Goal: Transaction & Acquisition: Purchase product/service

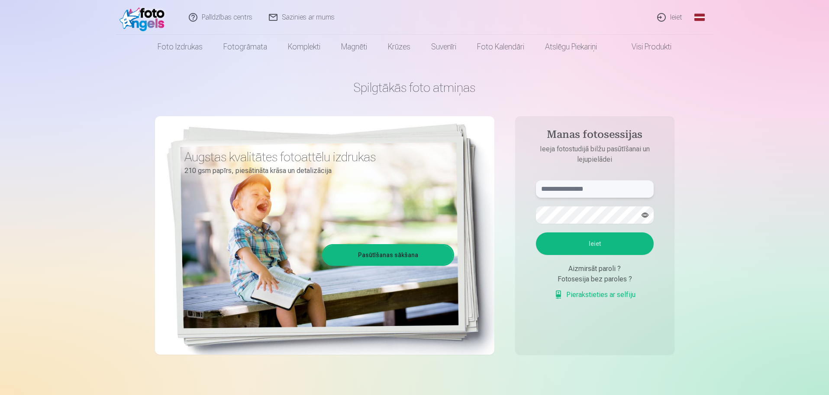
type input "**********"
click at [600, 245] on button "Ieiet" at bounding box center [595, 243] width 118 height 23
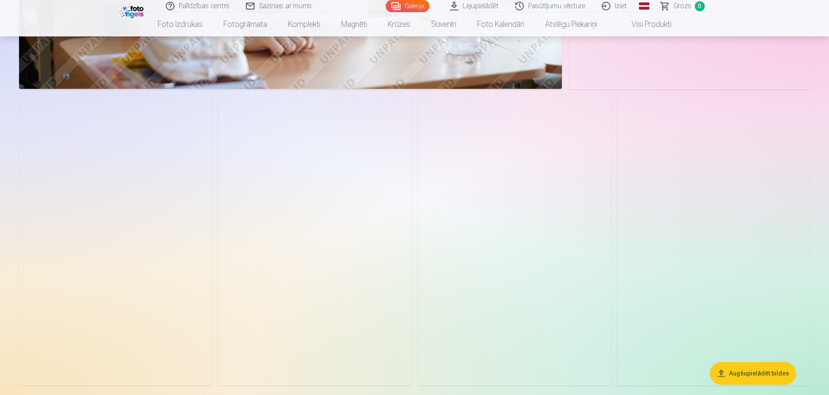
scroll to position [910, 0]
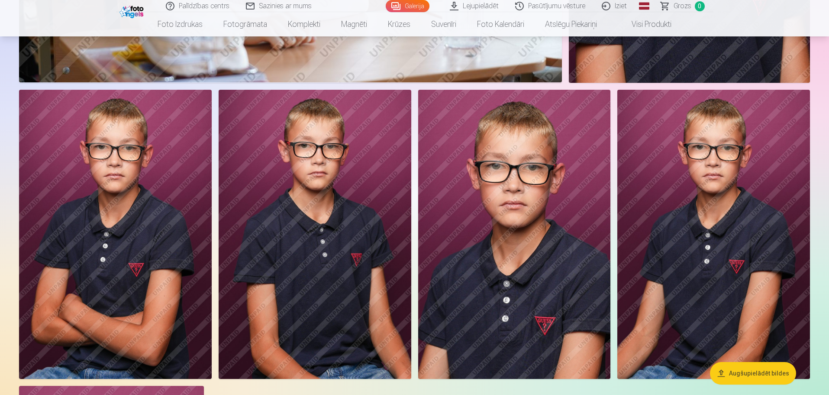
click at [136, 221] on img at bounding box center [115, 234] width 193 height 289
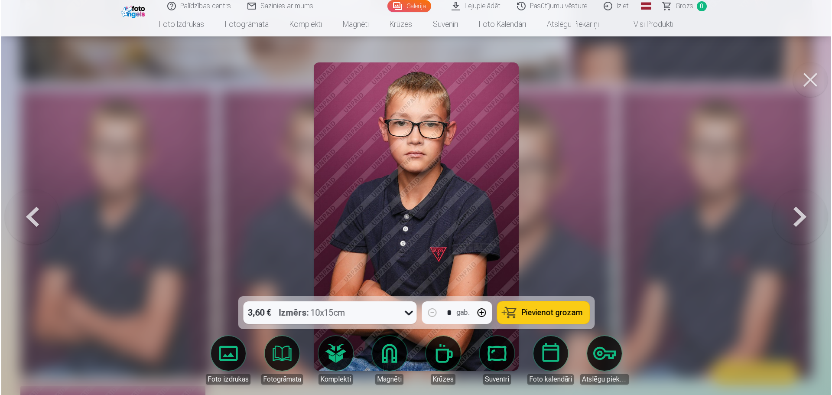
scroll to position [911, 0]
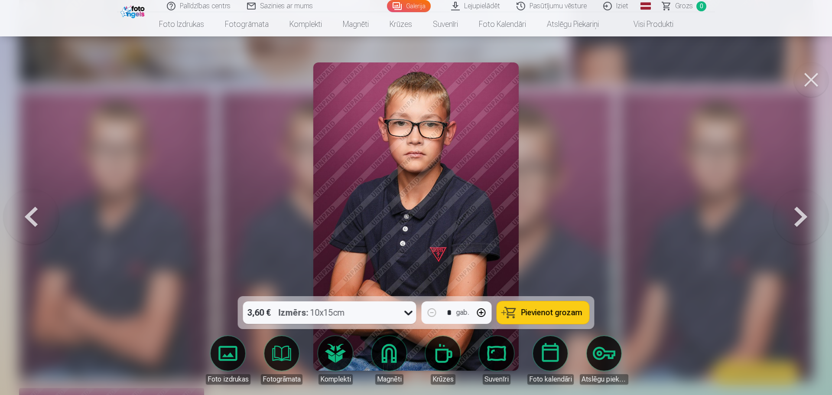
click at [807, 84] on button at bounding box center [810, 79] width 35 height 35
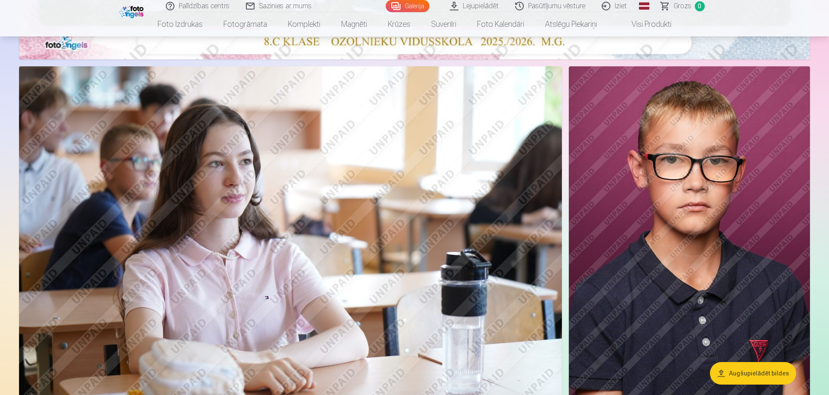
scroll to position [606, 0]
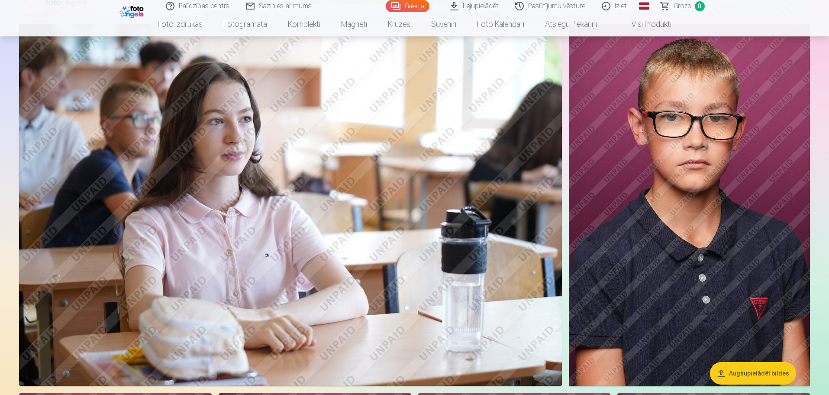
click at [743, 173] on img at bounding box center [689, 205] width 241 height 362
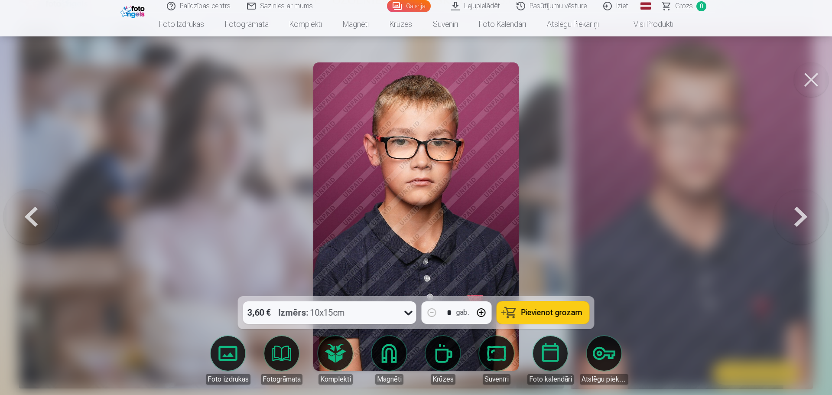
click at [808, 79] on button at bounding box center [810, 79] width 35 height 35
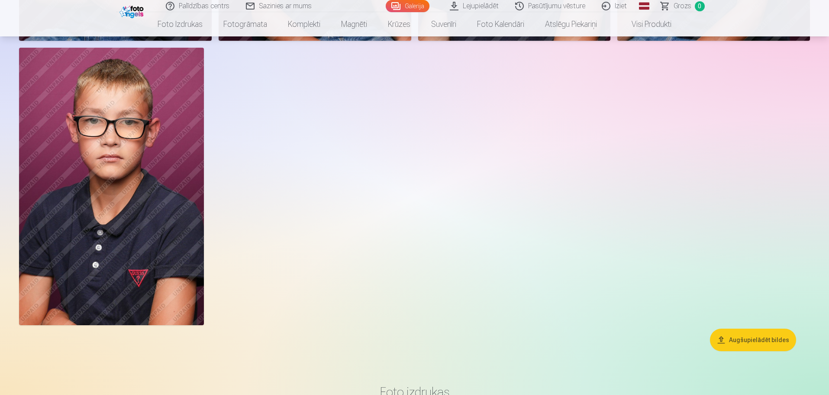
scroll to position [1256, 0]
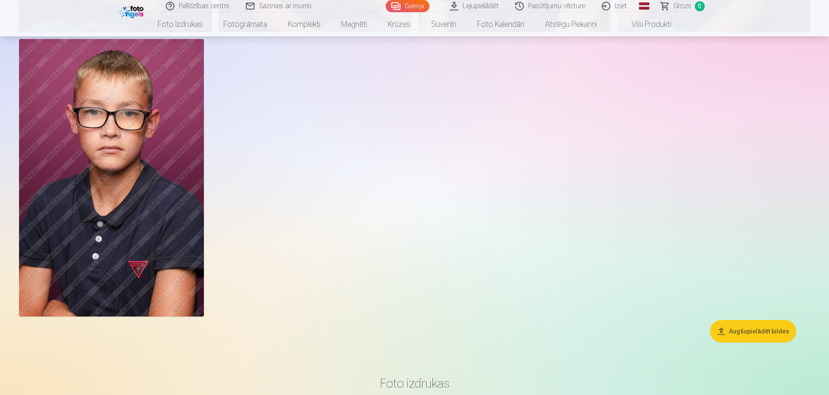
click at [58, 199] on img at bounding box center [111, 177] width 185 height 277
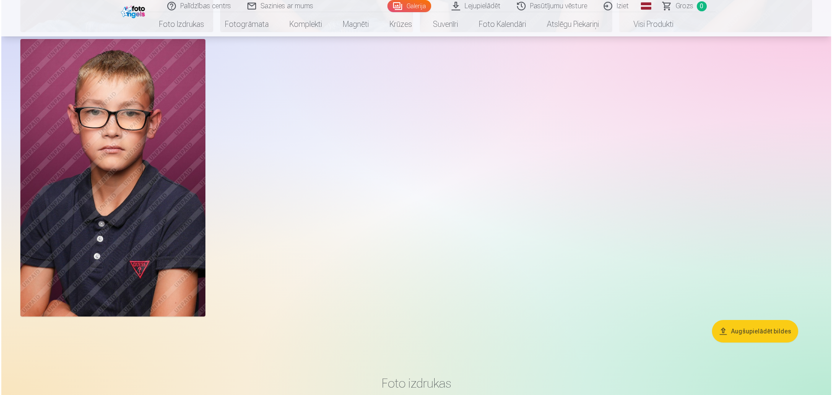
scroll to position [1259, 0]
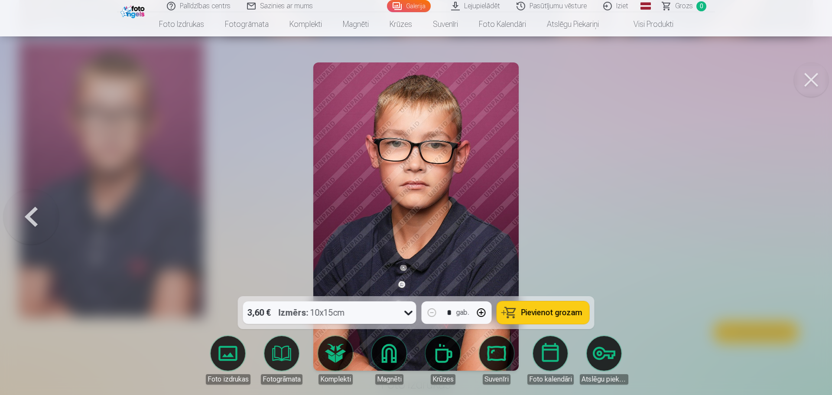
click at [806, 83] on button at bounding box center [810, 79] width 35 height 35
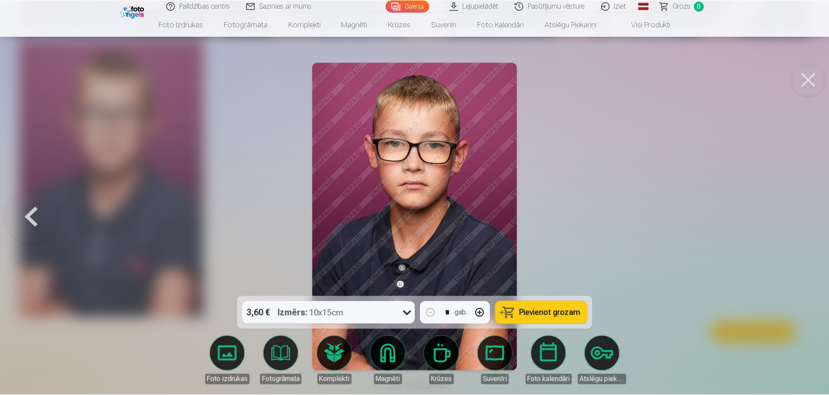
scroll to position [1256, 0]
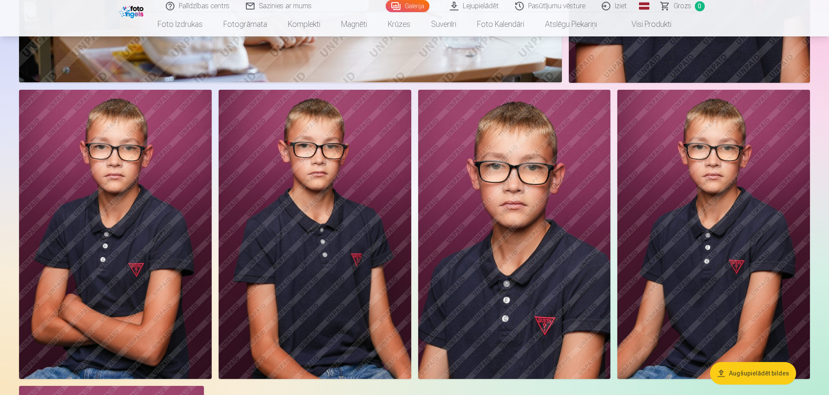
click at [722, 226] on img at bounding box center [714, 234] width 193 height 289
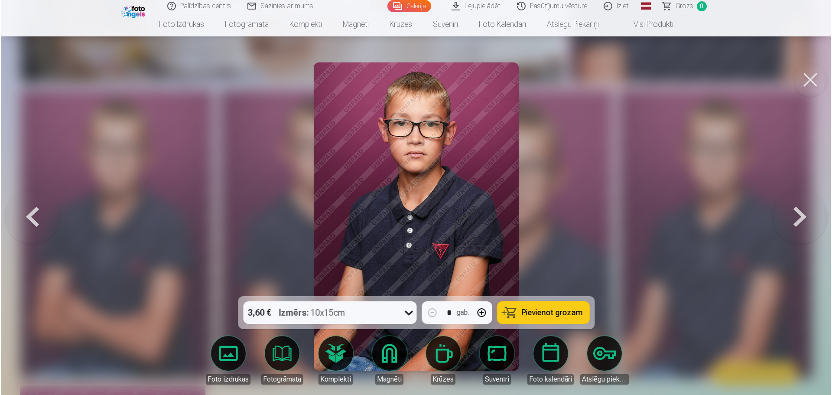
scroll to position [911, 0]
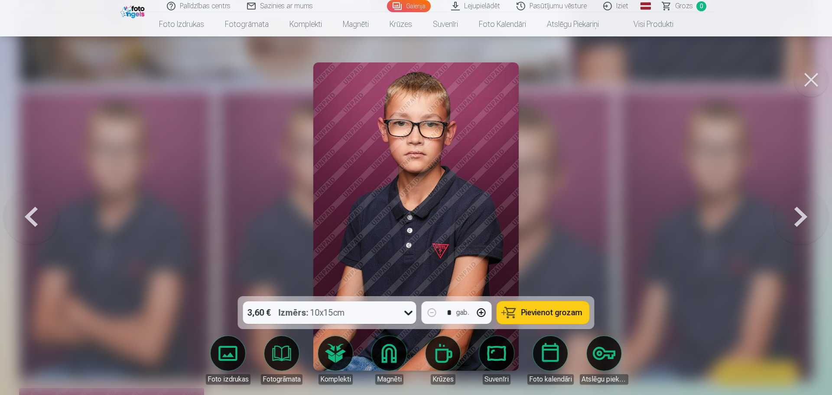
click at [810, 77] on button at bounding box center [810, 79] width 35 height 35
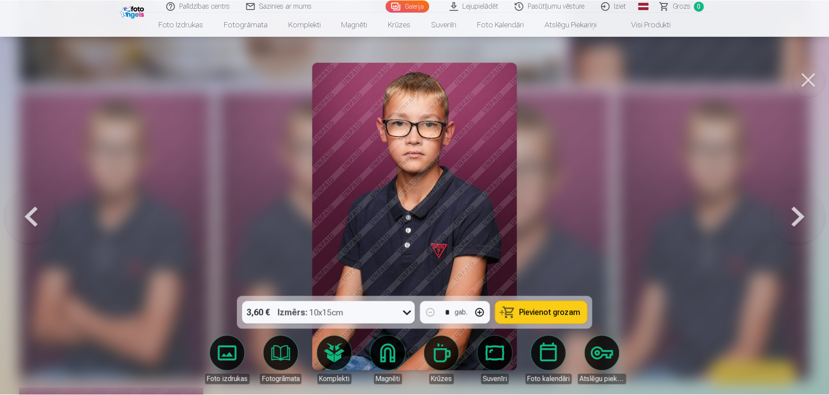
scroll to position [910, 0]
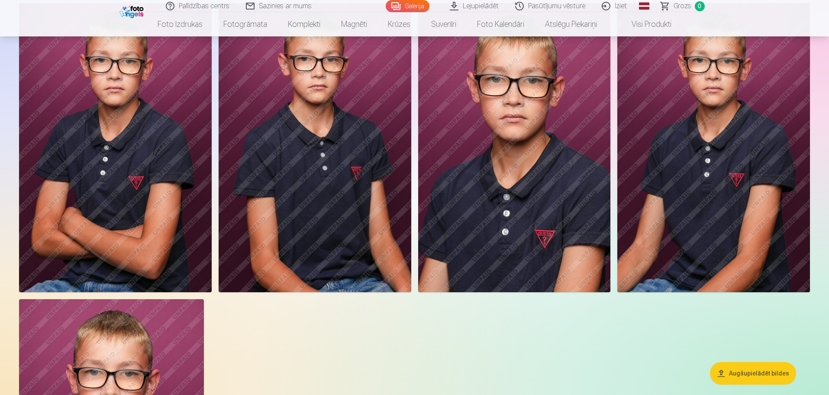
click at [538, 260] on img at bounding box center [514, 147] width 193 height 289
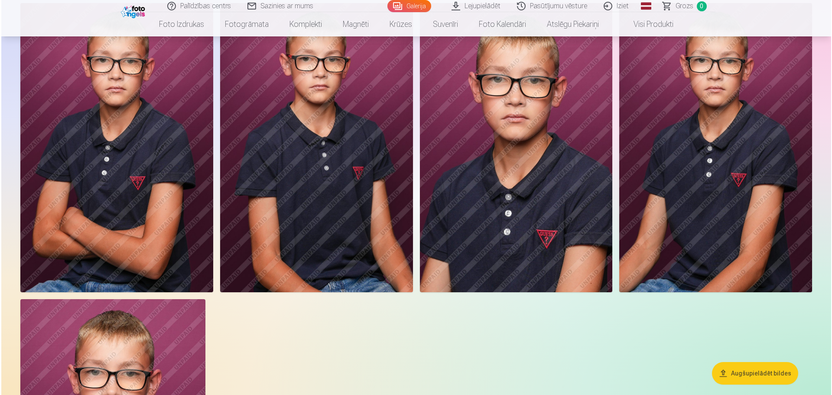
scroll to position [999, 0]
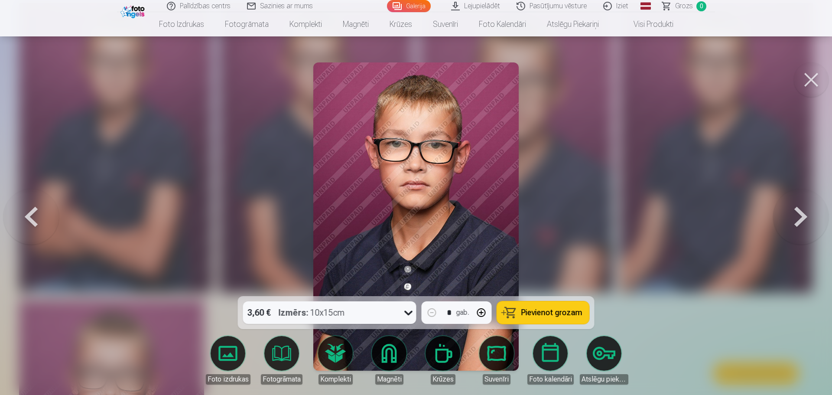
click at [812, 79] on button at bounding box center [810, 79] width 35 height 35
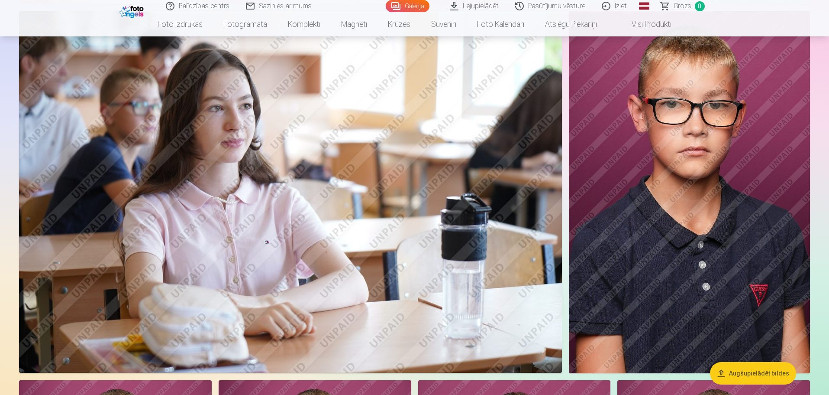
scroll to position [476, 0]
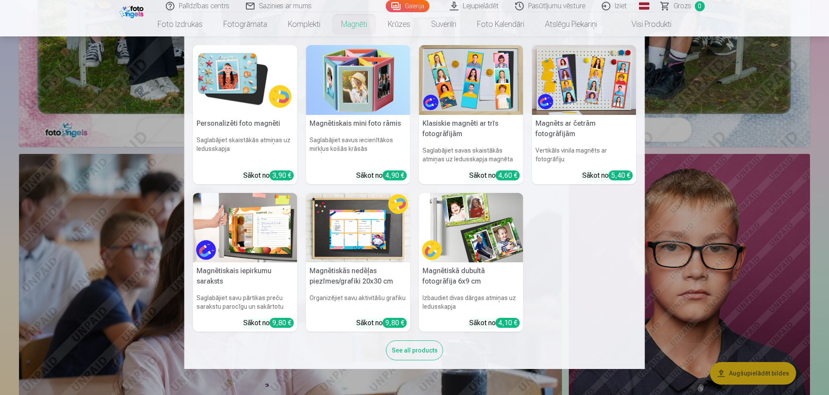
click at [348, 28] on link "Magnēti" at bounding box center [354, 24] width 47 height 24
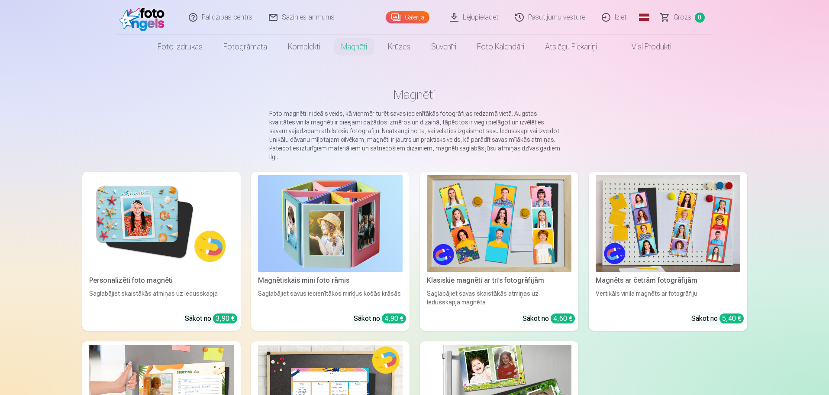
click at [137, 213] on img at bounding box center [161, 223] width 145 height 97
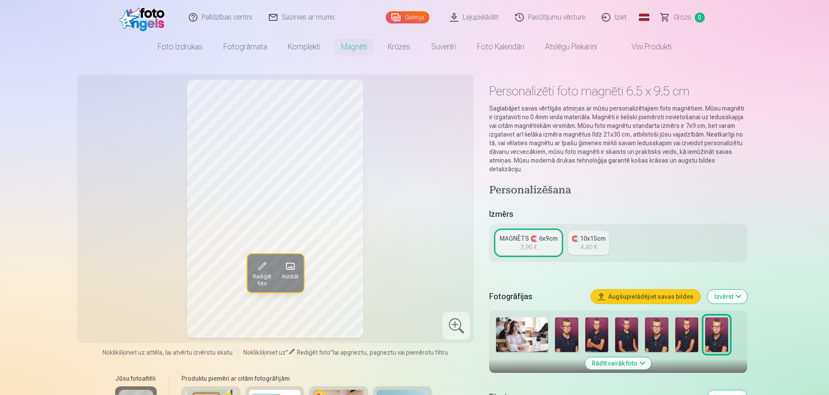
click at [690, 329] on img at bounding box center [687, 334] width 23 height 35
click at [661, 332] on img at bounding box center [656, 334] width 23 height 35
click at [623, 327] on img at bounding box center [626, 334] width 23 height 35
click at [595, 330] on img at bounding box center [597, 334] width 23 height 35
click at [560, 336] on img at bounding box center [566, 334] width 23 height 35
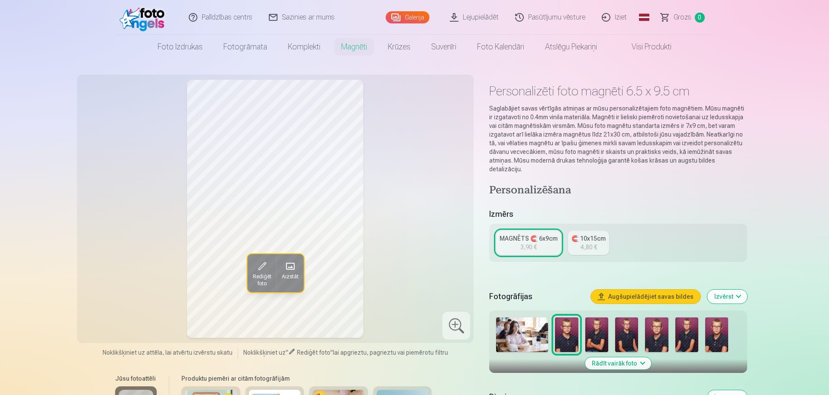
click at [655, 333] on img at bounding box center [656, 334] width 23 height 35
click at [597, 243] on div "4,80 €" at bounding box center [589, 247] width 16 height 9
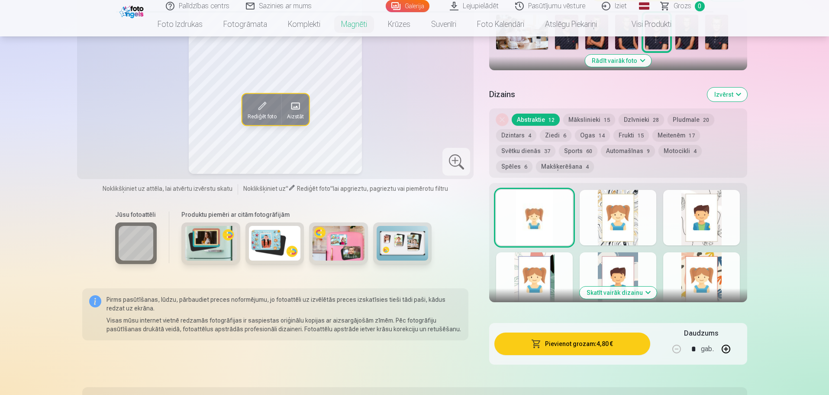
scroll to position [303, 0]
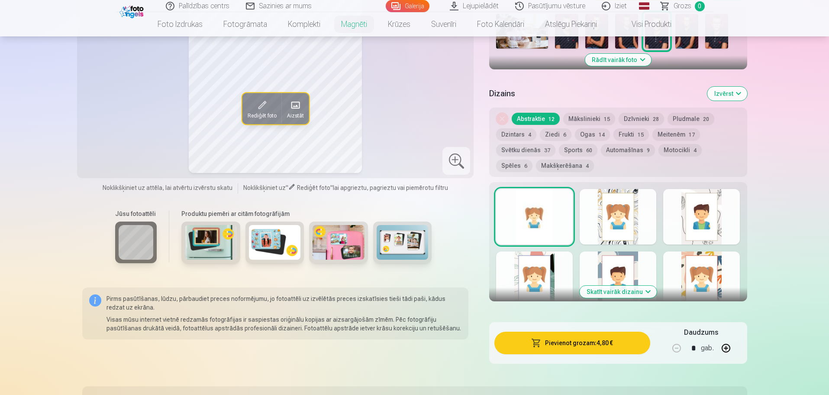
click at [620, 285] on button "Skatīt vairāk dizainu" at bounding box center [618, 291] width 77 height 12
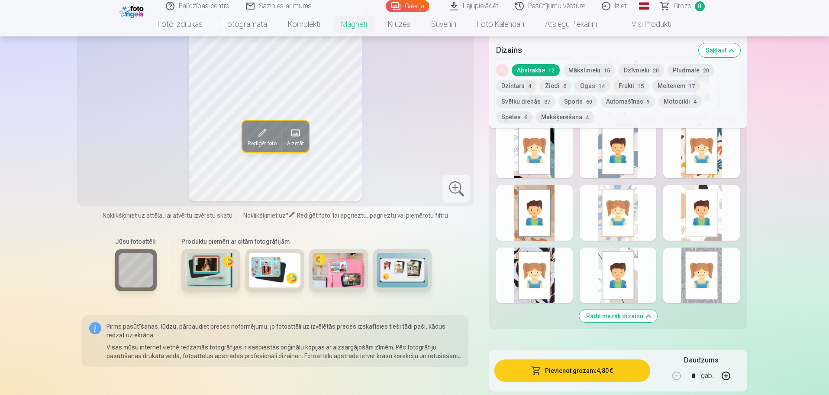
scroll to position [390, 0]
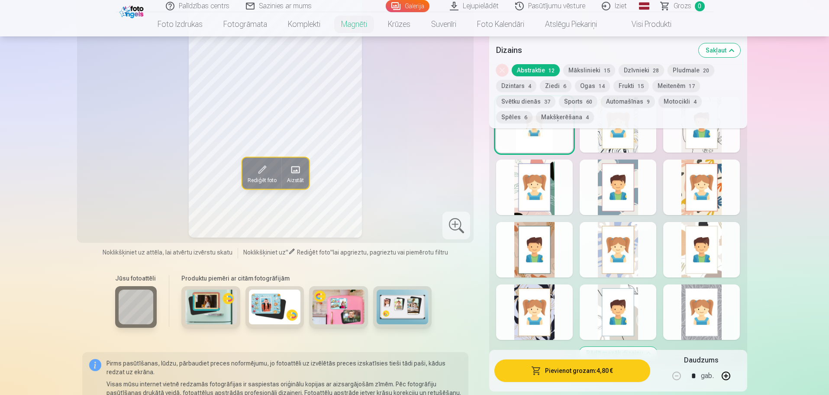
click at [712, 245] on div at bounding box center [702, 249] width 77 height 55
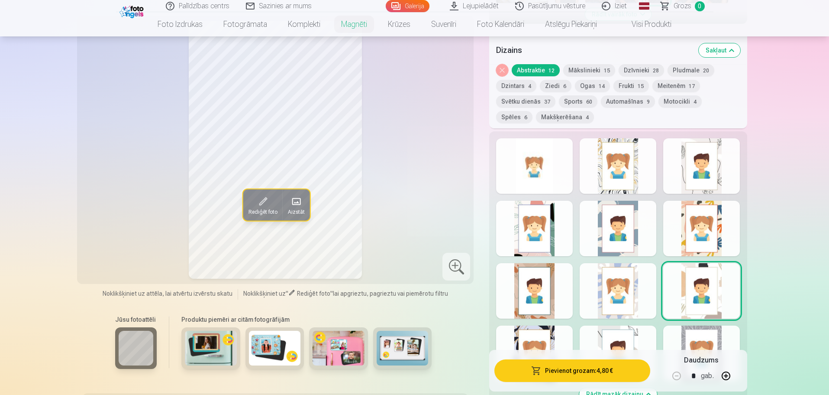
scroll to position [346, 0]
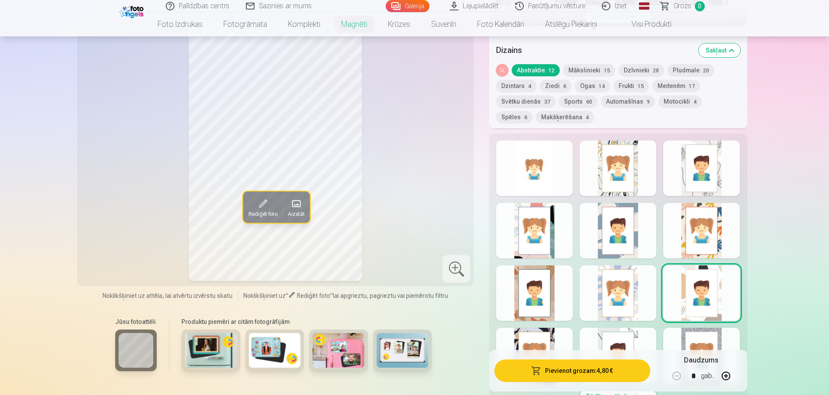
click at [707, 279] on div at bounding box center [702, 292] width 77 height 55
click at [550, 169] on div at bounding box center [534, 167] width 77 height 55
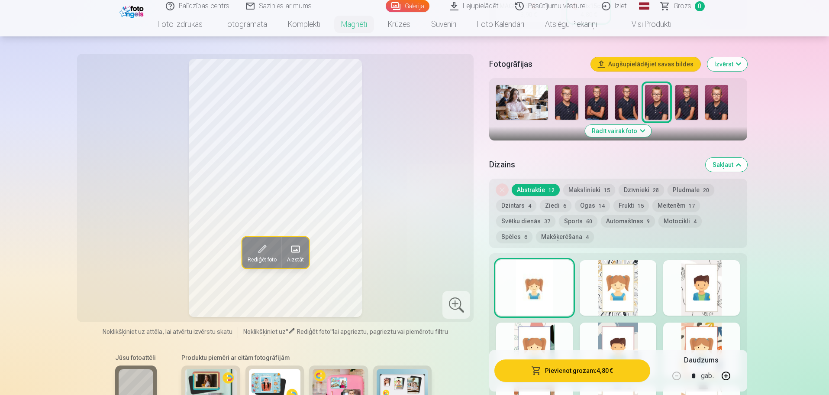
scroll to position [217, 0]
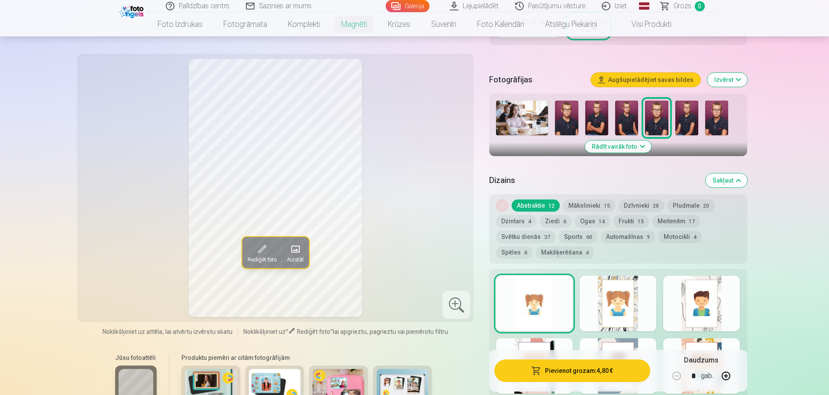
click at [640, 140] on button "Rādīt vairāk foto" at bounding box center [618, 146] width 66 height 12
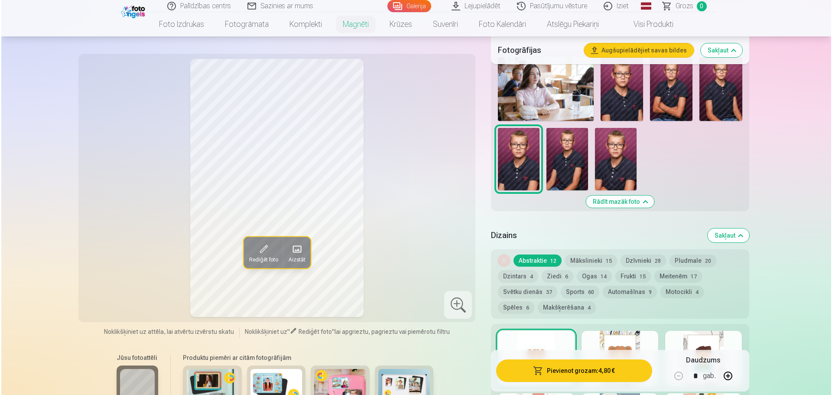
scroll to position [346, 0]
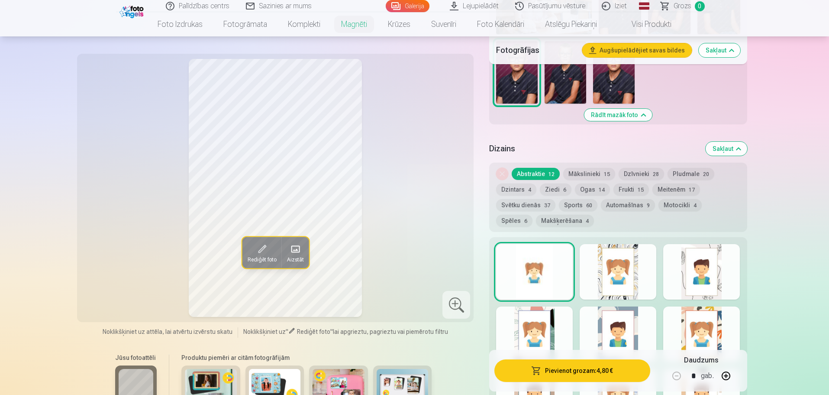
click at [586, 373] on button "Pievienot grozam : 4,80 €" at bounding box center [572, 370] width 155 height 23
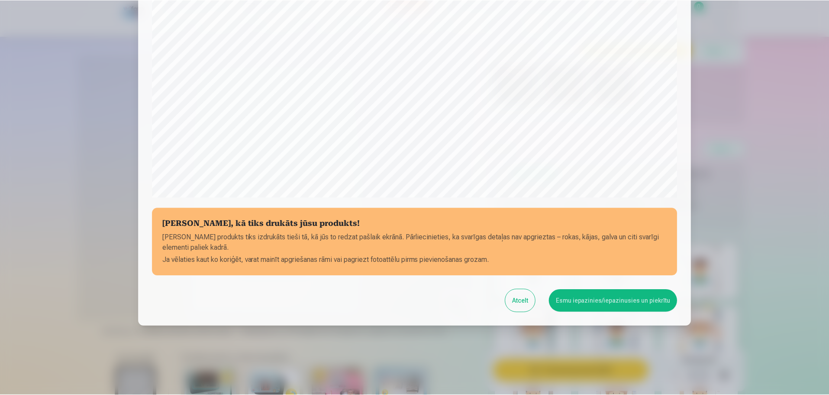
scroll to position [229, 0]
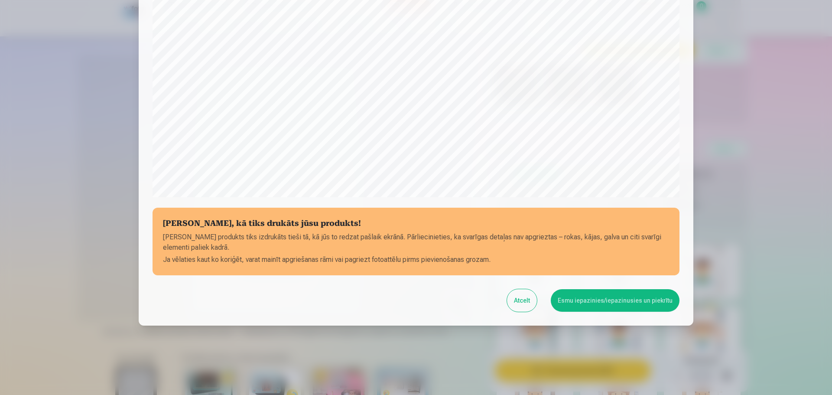
click at [614, 306] on button "Esmu iepazinies/iepazinusies un piekrītu" at bounding box center [614, 300] width 129 height 23
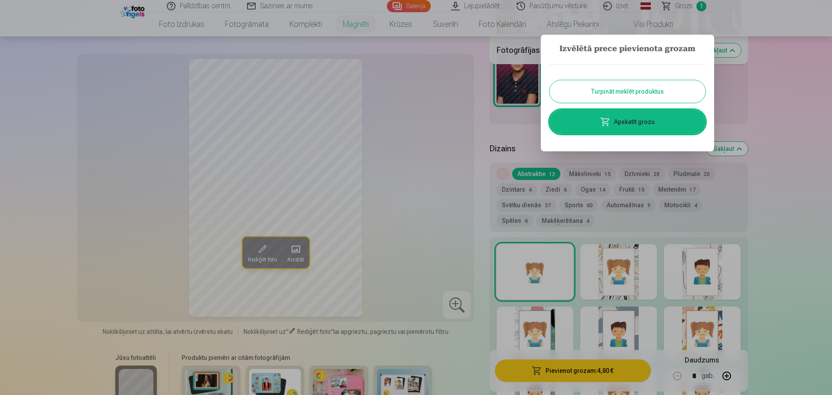
click at [666, 89] on button "Turpināt meklēt produktus" at bounding box center [627, 91] width 156 height 23
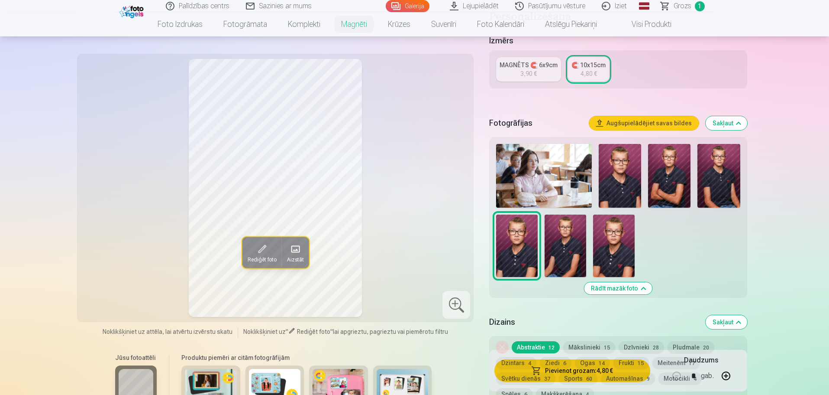
scroll to position [0, 0]
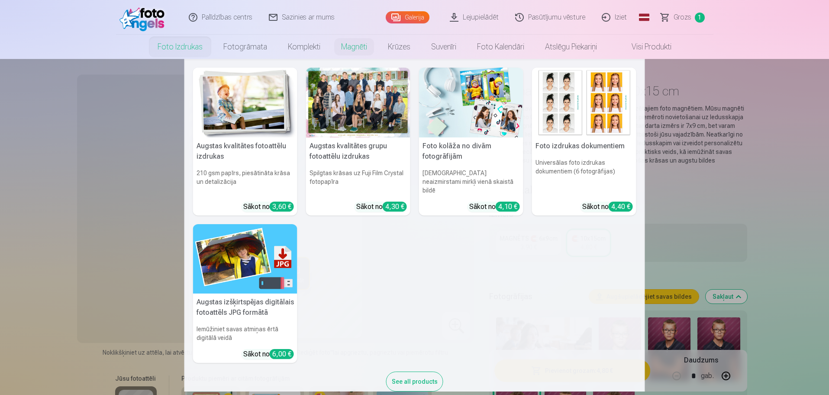
click at [341, 103] on div at bounding box center [358, 103] width 104 height 70
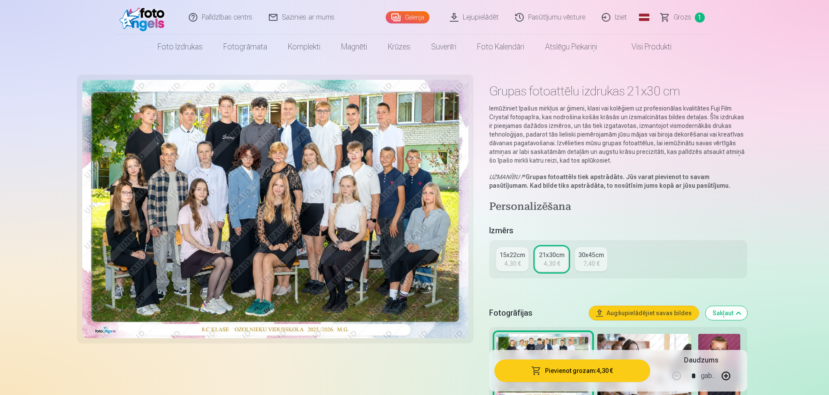
click at [524, 263] on link "15x22cm 4,30 €" at bounding box center [512, 259] width 32 height 24
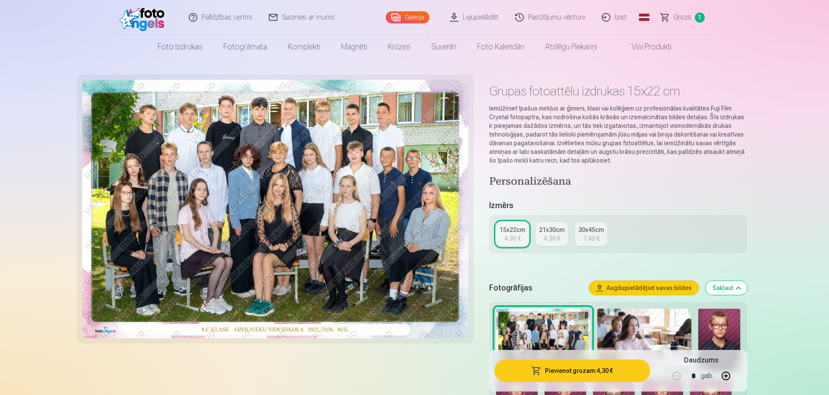
click at [551, 241] on div "4,30 €" at bounding box center [552, 238] width 16 height 9
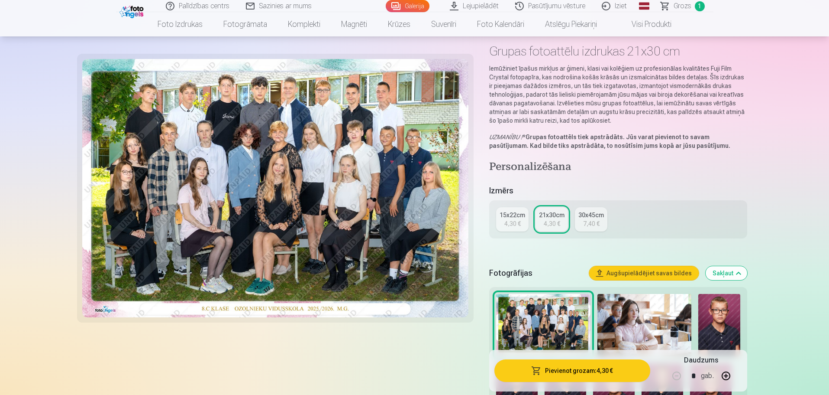
scroll to position [173, 0]
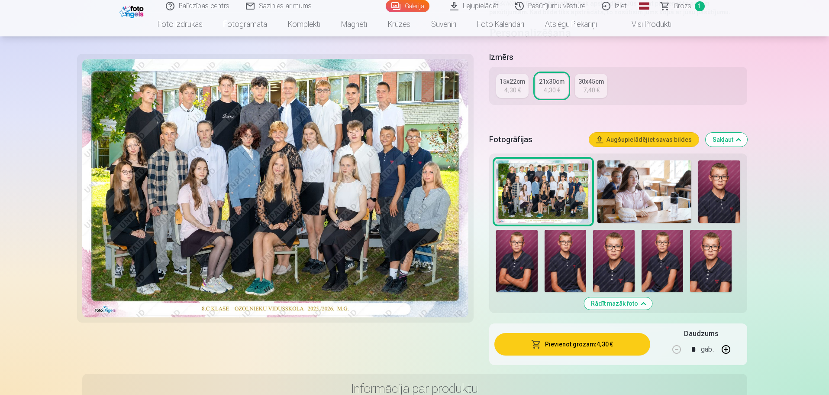
click at [584, 343] on button "Pievienot grozam : 4,30 €" at bounding box center [572, 344] width 155 height 23
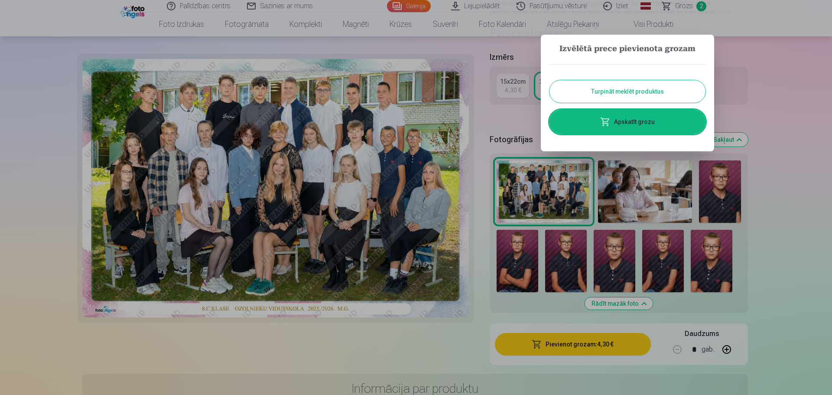
click at [634, 98] on button "Turpināt meklēt produktus" at bounding box center [627, 91] width 156 height 23
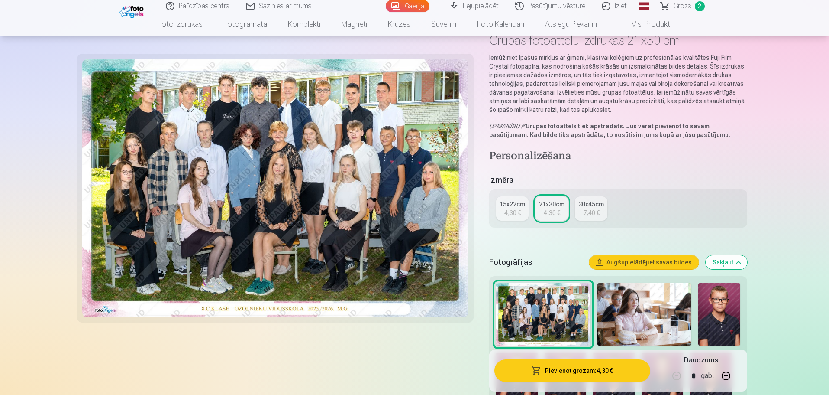
scroll to position [0, 0]
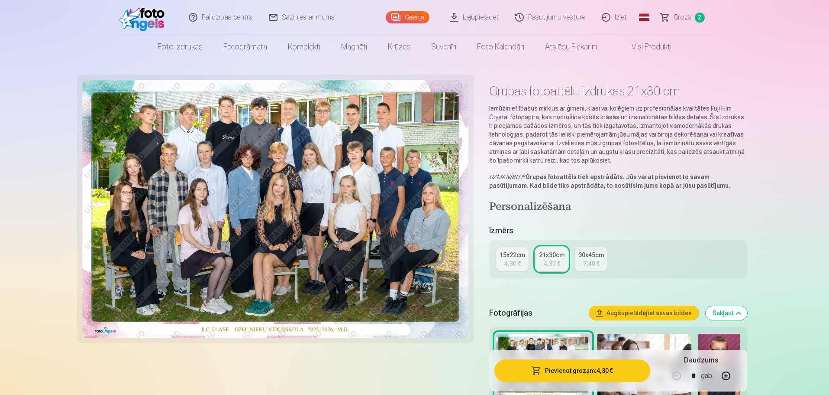
click at [422, 17] on link "Galerija" at bounding box center [408, 17] width 44 height 12
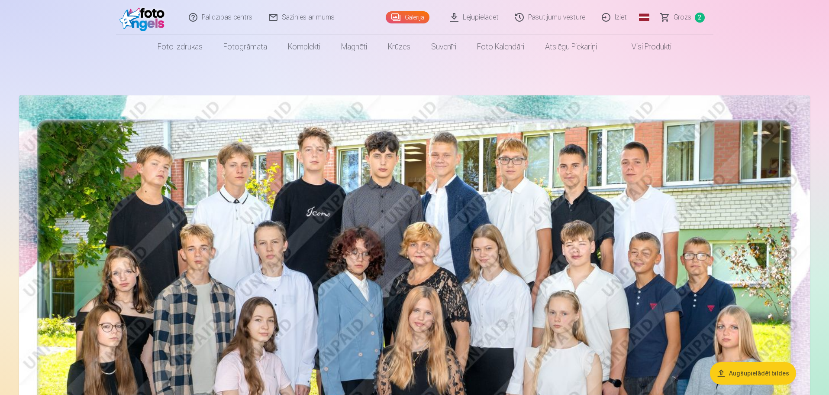
click at [424, 18] on link "Galerija" at bounding box center [408, 17] width 44 height 12
click at [643, 46] on link "Visi produkti" at bounding box center [645, 47] width 74 height 24
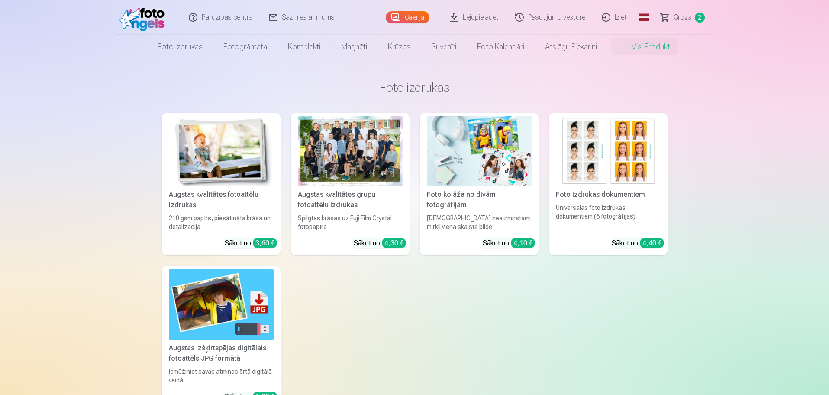
click at [689, 21] on span "Grozs" at bounding box center [683, 17] width 18 height 10
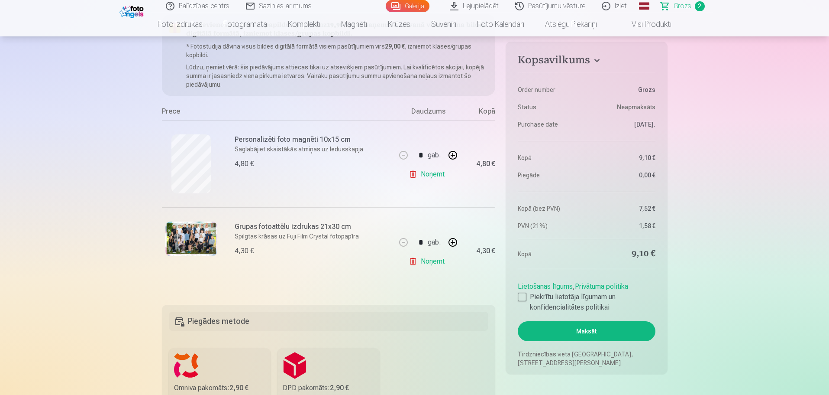
scroll to position [260, 0]
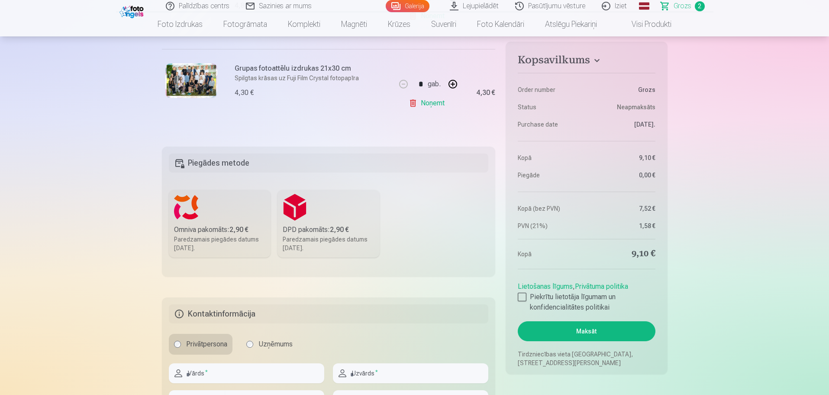
click at [302, 161] on h5 "Piegādes metode" at bounding box center [329, 162] width 320 height 19
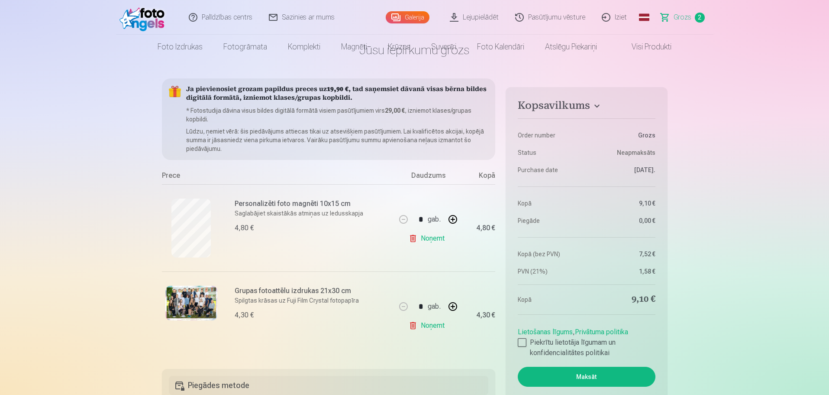
scroll to position [0, 0]
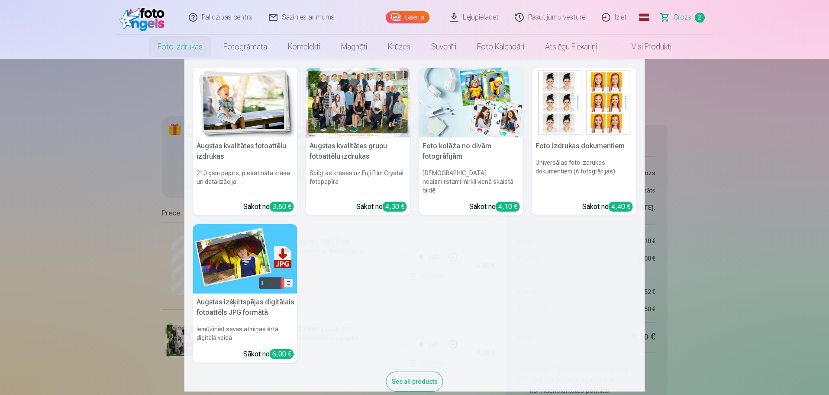
click at [173, 51] on link "Foto izdrukas" at bounding box center [180, 47] width 66 height 24
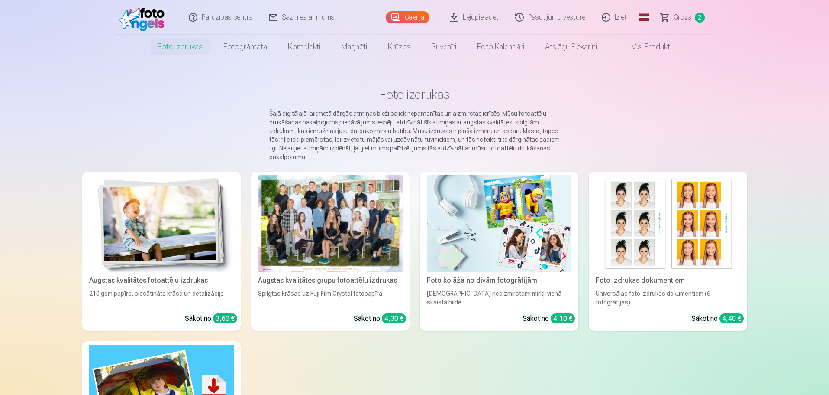
click at [489, 19] on link "Lejupielādēt" at bounding box center [474, 17] width 65 height 35
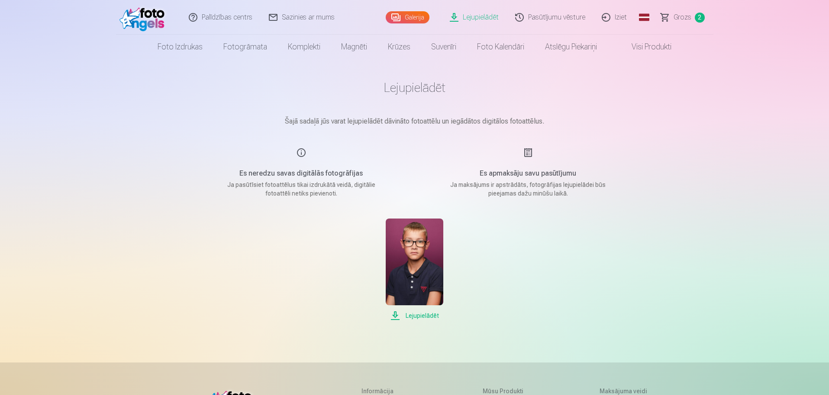
click at [423, 316] on span "Lejupielādēt" at bounding box center [415, 315] width 58 height 10
click at [694, 8] on link "Grozs 2" at bounding box center [683, 17] width 61 height 35
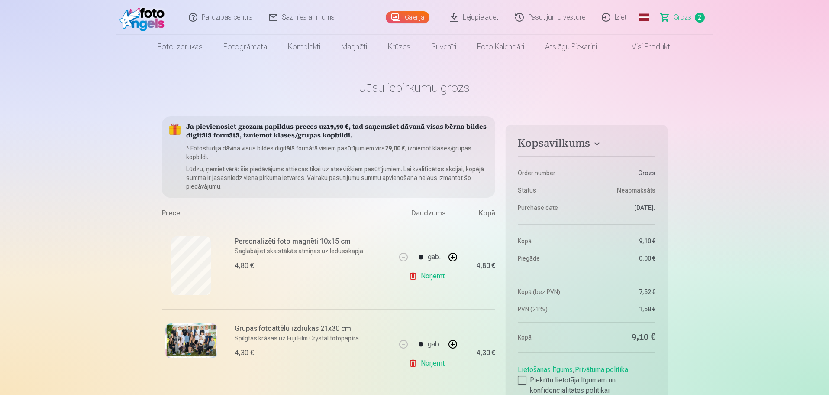
click at [418, 13] on link "Galerija" at bounding box center [408, 17] width 44 height 12
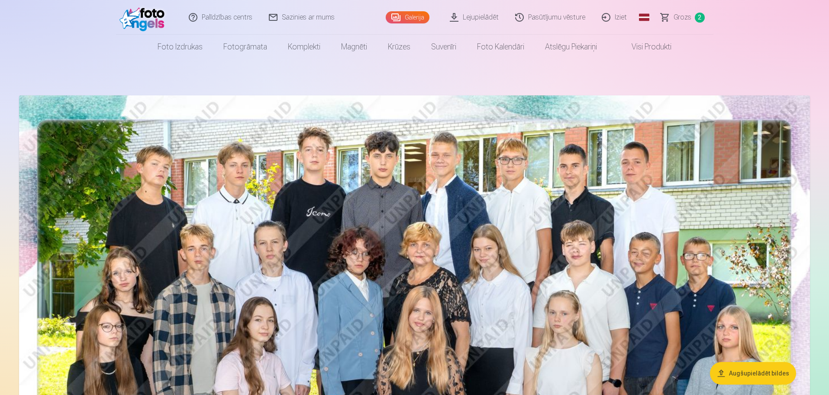
click at [681, 14] on span "Grozs" at bounding box center [683, 17] width 18 height 10
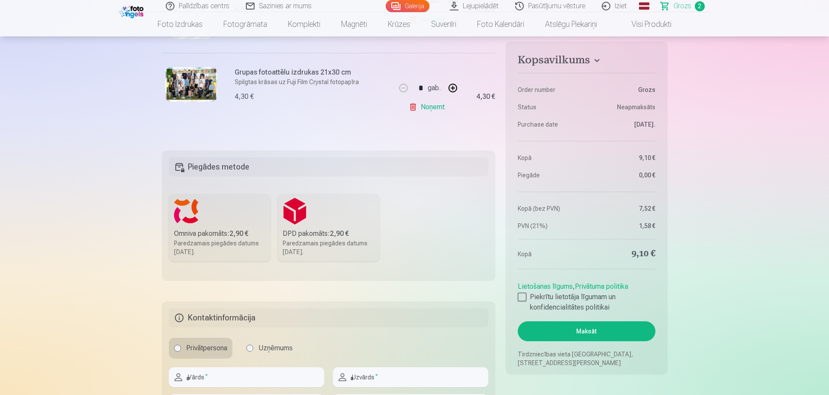
scroll to position [260, 0]
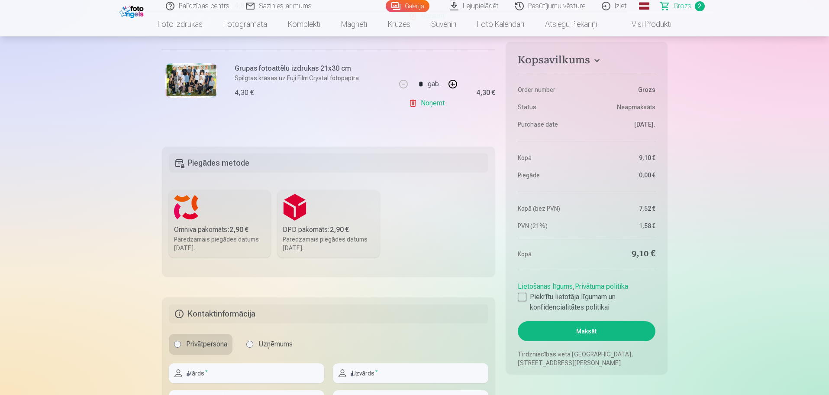
click at [204, 231] on div "Omniva pakomāts : 2,90 €" at bounding box center [220, 229] width 92 height 10
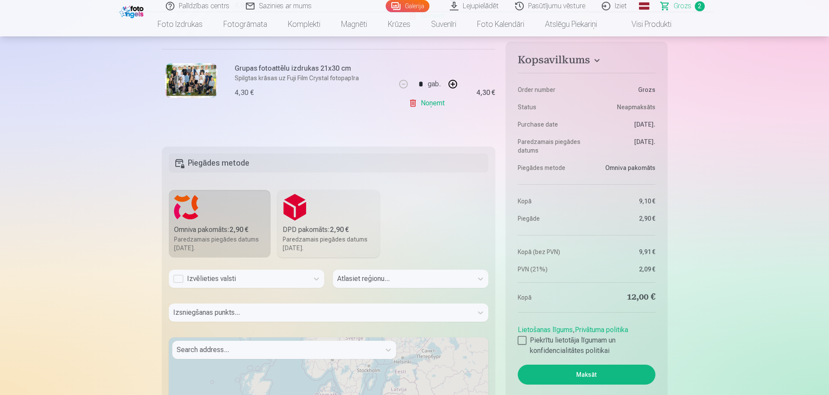
scroll to position [303, 0]
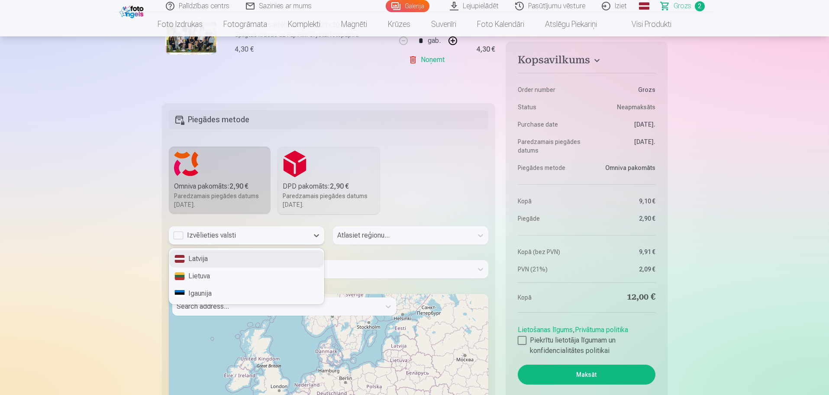
click at [222, 234] on div "Izvēlieties valsti" at bounding box center [238, 235] width 131 height 10
click at [217, 260] on div "Latvija" at bounding box center [246, 258] width 155 height 17
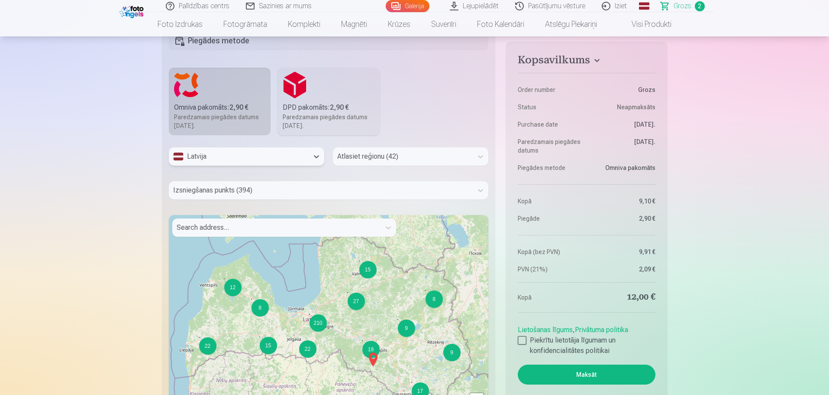
scroll to position [390, 0]
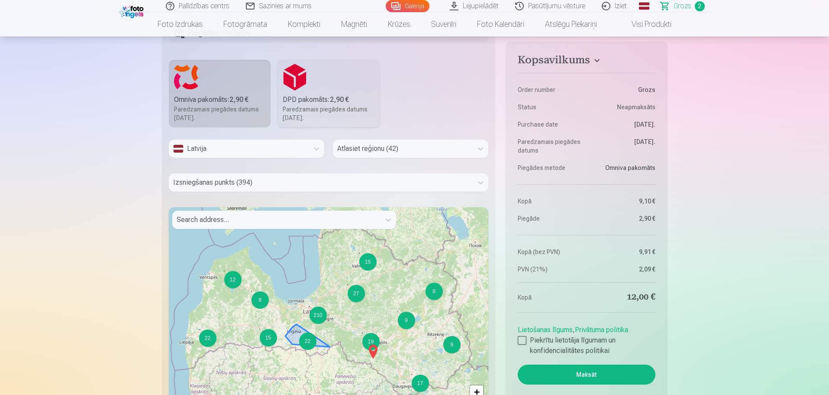
click at [312, 344] on div "22" at bounding box center [307, 340] width 17 height 17
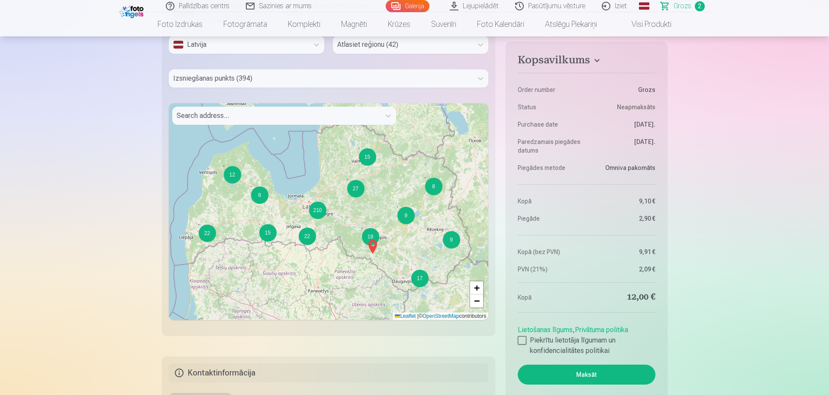
scroll to position [520, 0]
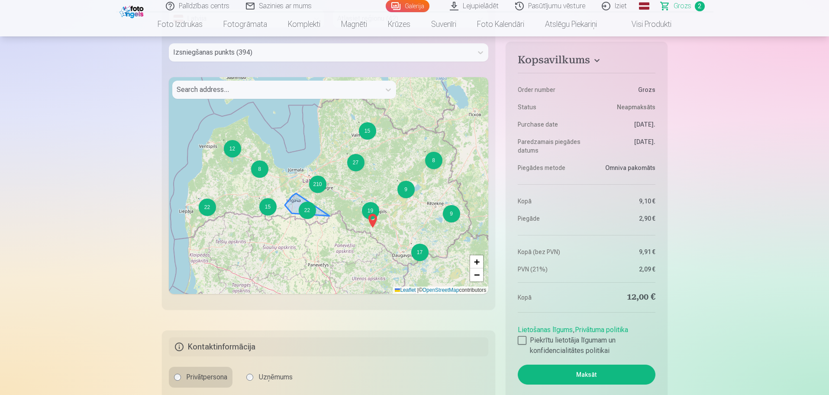
click at [307, 209] on div "22" at bounding box center [306, 209] width 17 height 17
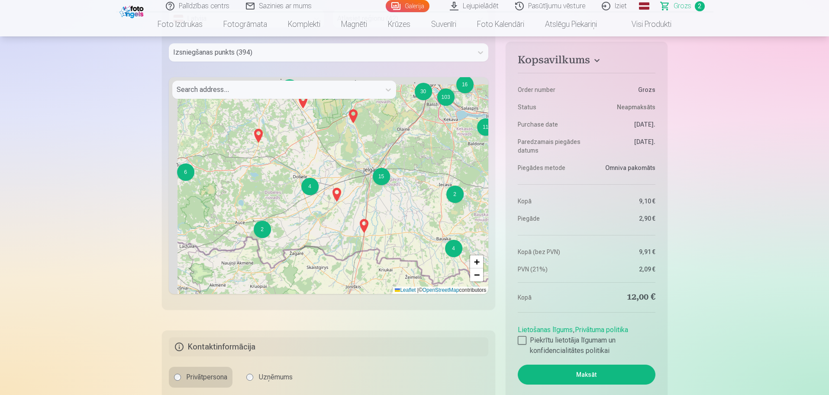
drag, startPoint x: 246, startPoint y: 224, endPoint x: 346, endPoint y: 244, distance: 102.5
click at [346, 244] on div "7 5 3 7 4 13 6 4 2 2 10 2 3 2 2 3 2 2 9 7 15 4 6 3 18 16 9 30 8 103 2 11 5 3 5 …" at bounding box center [329, 185] width 320 height 217
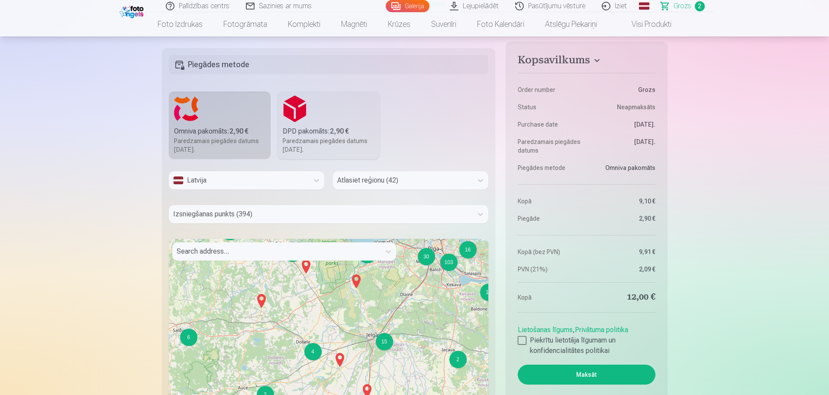
scroll to position [433, 0]
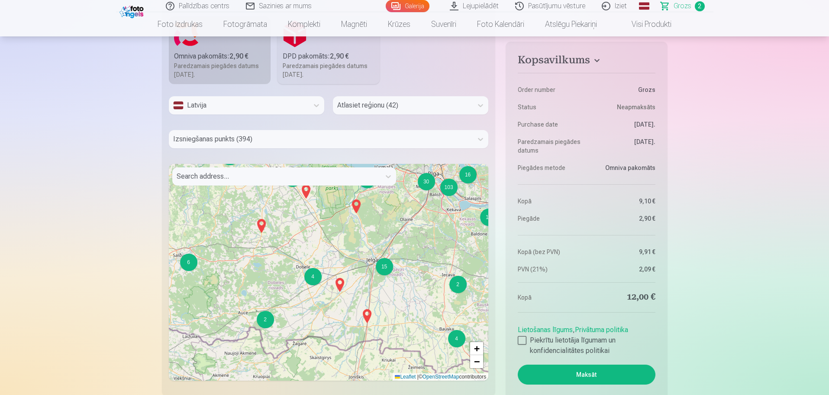
click at [368, 314] on img at bounding box center [367, 315] width 14 height 21
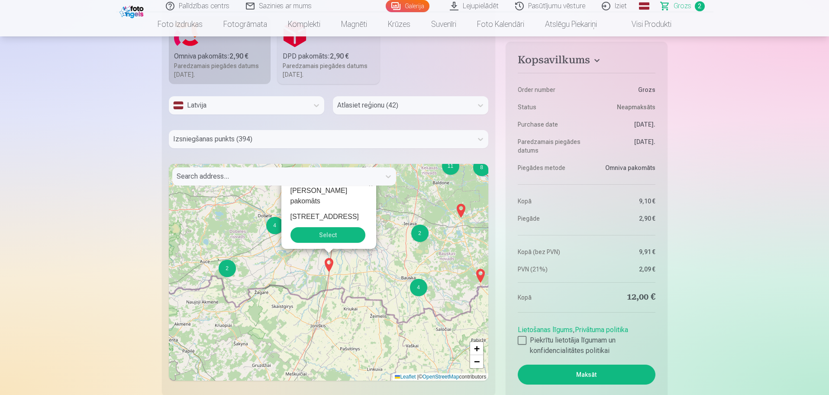
click at [286, 284] on div "7 5 3 7 4 13 6 4 2 3 3 2 2 9 7 15 4 6 3 18 16 9 30 8 103 2 11 5 3 5 2 10 Elejas…" at bounding box center [329, 272] width 320 height 217
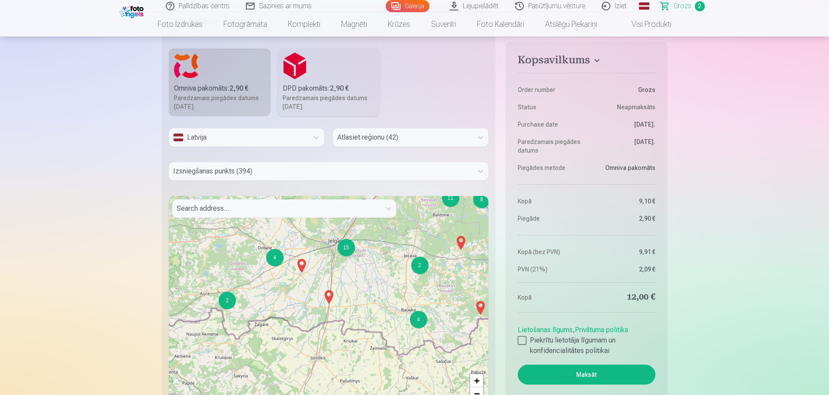
scroll to position [346, 0]
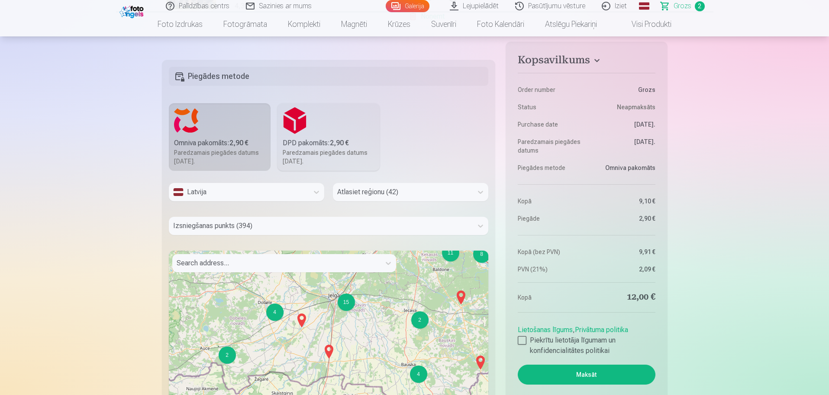
click at [303, 319] on img at bounding box center [302, 320] width 14 height 21
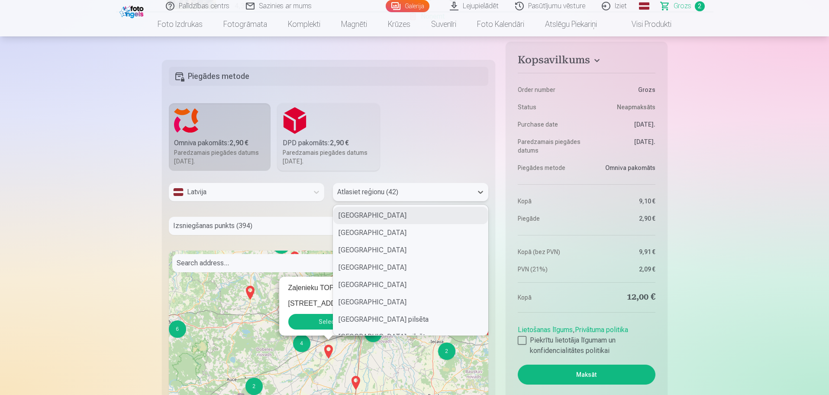
click at [359, 193] on div at bounding box center [402, 192] width 131 height 12
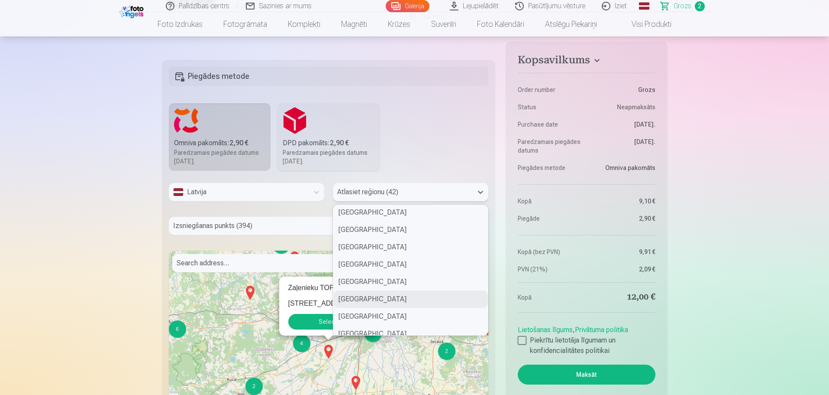
scroll to position [303, 0]
click at [385, 229] on div "Jelgavas novads" at bounding box center [410, 223] width 155 height 17
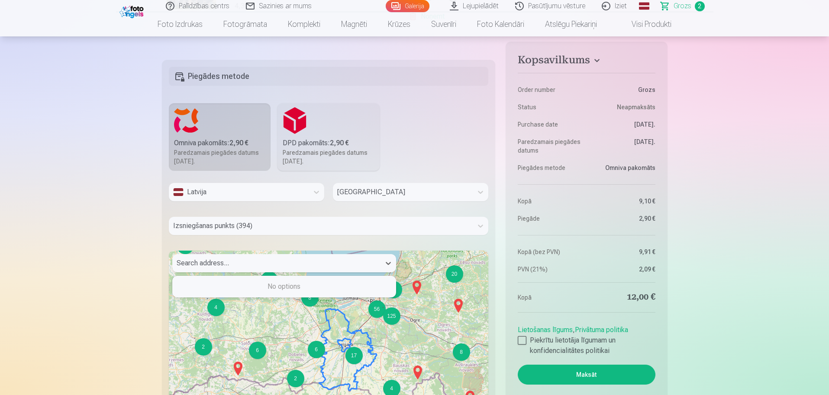
click at [254, 259] on div at bounding box center [277, 263] width 200 height 12
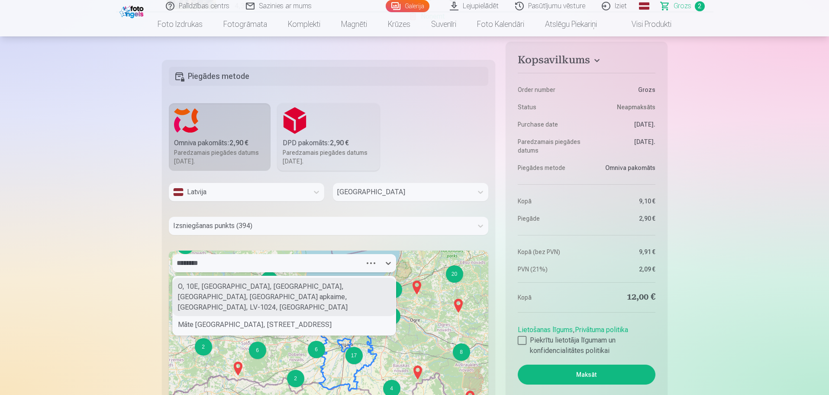
type input "*********"
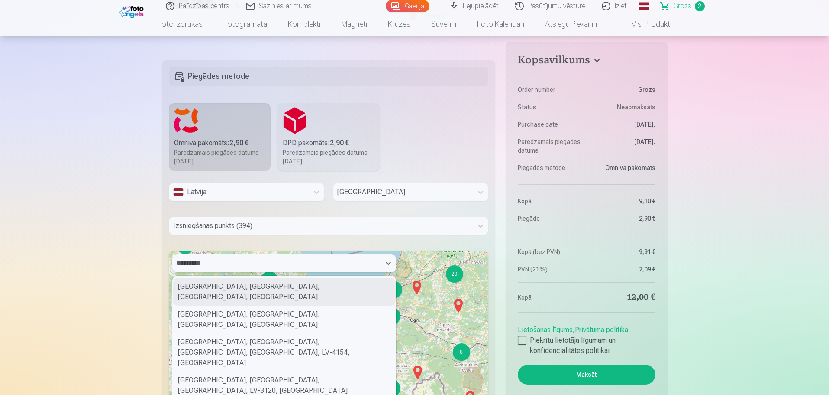
click at [272, 286] on div "Ozolnieki, Ozolnieku pagasts, Jelgavas novads, Latvia" at bounding box center [284, 292] width 223 height 28
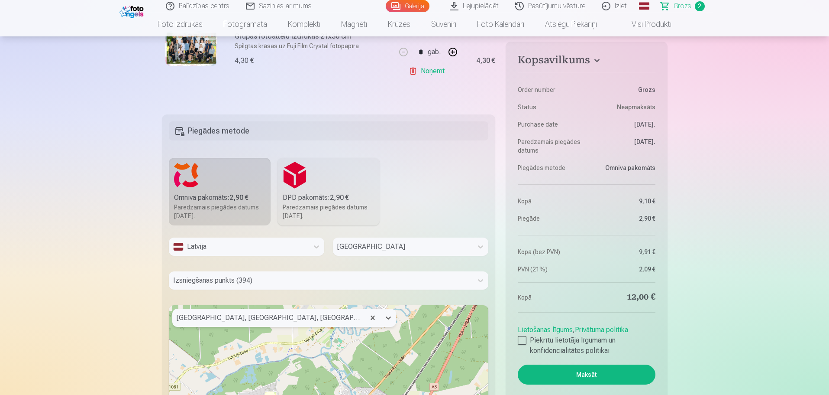
scroll to position [433, 0]
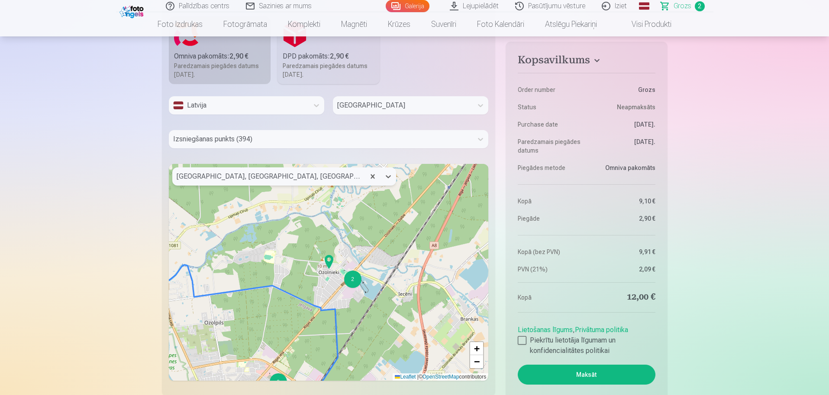
click at [332, 262] on img at bounding box center [329, 261] width 14 height 21
click at [356, 288] on div "2 2 4 2 + − Leaflet | © OpenStreetMap contributors" at bounding box center [329, 272] width 320 height 217
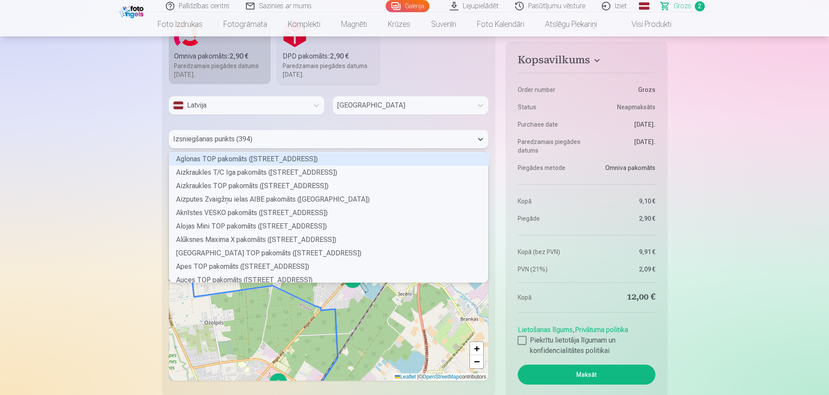
click at [265, 146] on div "Izsniegšanas punkts (394)" at bounding box center [321, 139] width 304 height 18
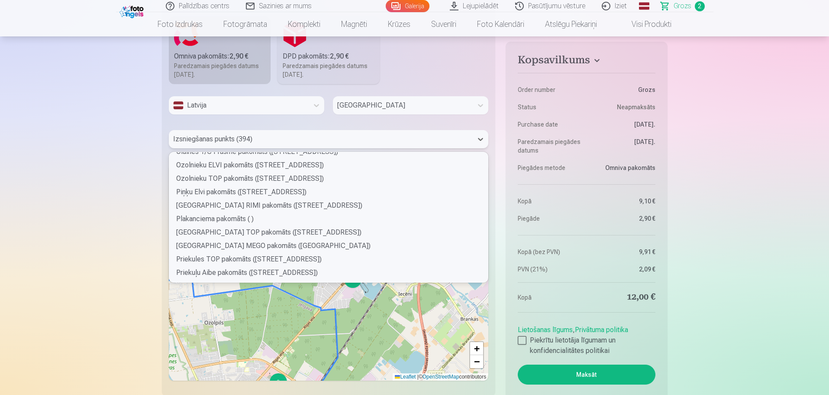
scroll to position [2079, 0]
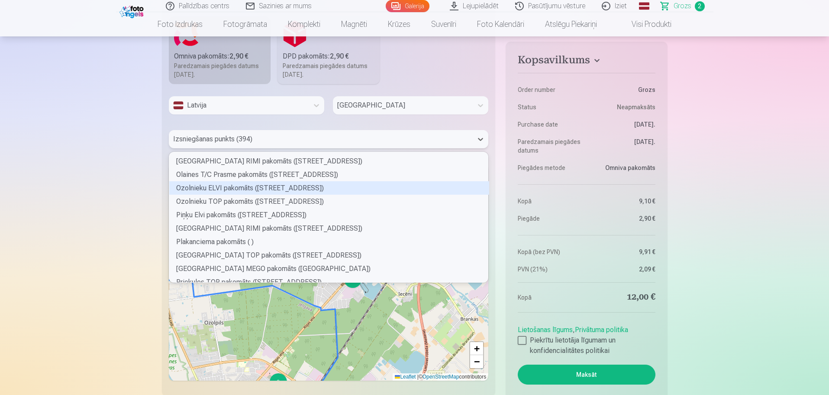
click at [253, 190] on div "Ozolnieku ELVI pakomāts (Rīgas iela 42)" at bounding box center [329, 187] width 320 height 13
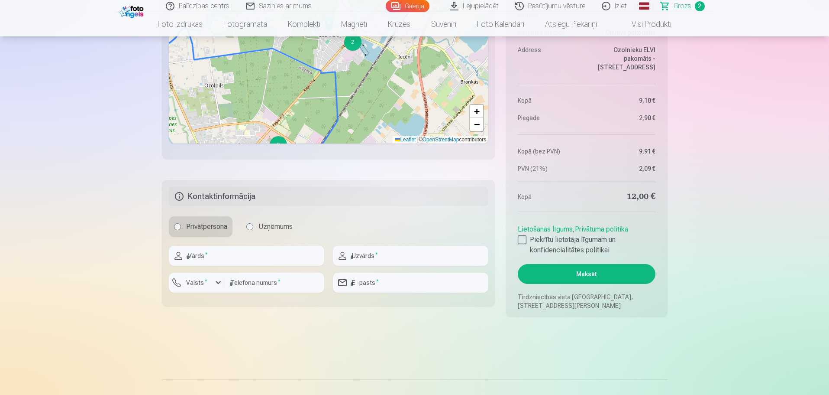
scroll to position [693, 0]
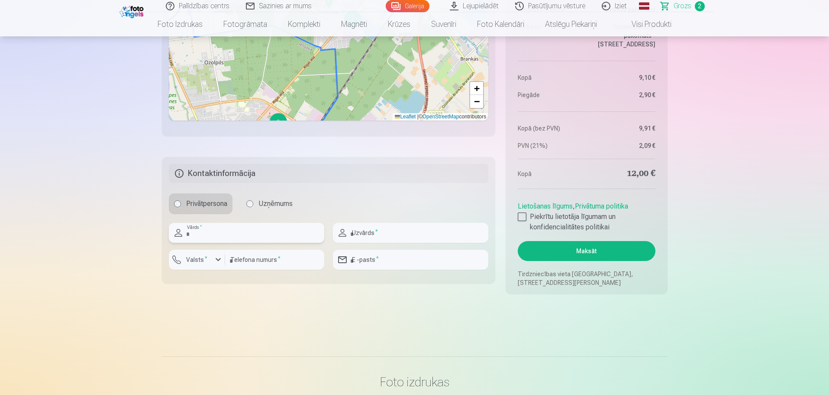
click at [262, 238] on input "text" at bounding box center [246, 233] width 155 height 20
type input "*****"
type input "**********"
type input "********"
type input "**********"
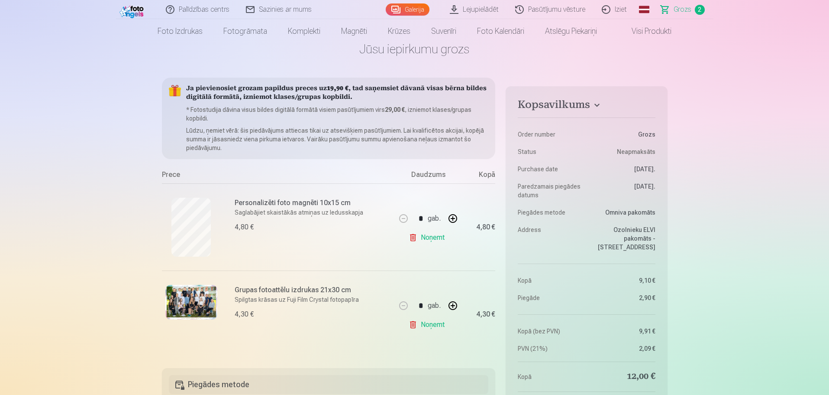
scroll to position [0, 0]
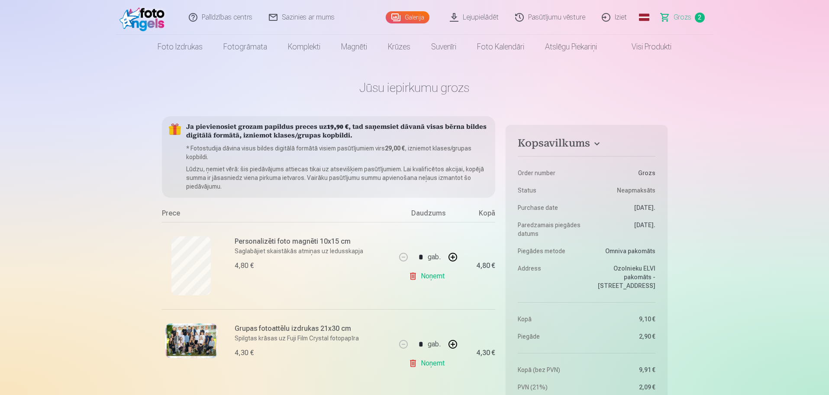
click at [156, 26] on img at bounding box center [145, 17] width 50 height 28
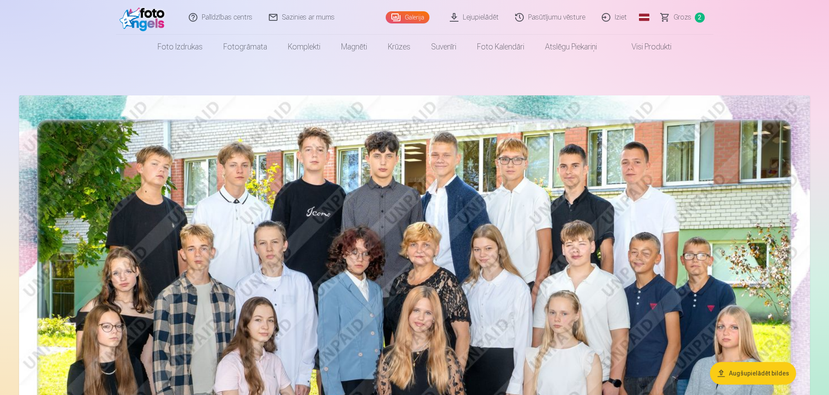
click at [618, 17] on link "Iziet" at bounding box center [615, 17] width 42 height 35
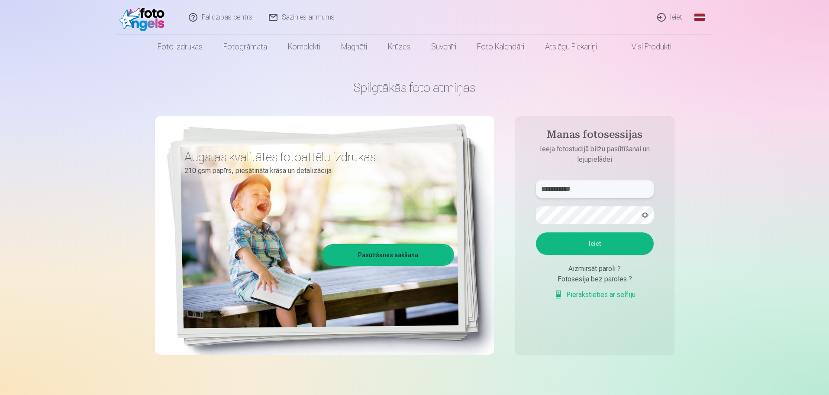
click at [583, 191] on input "**********" at bounding box center [595, 188] width 118 height 17
drag, startPoint x: 615, startPoint y: 190, endPoint x: 462, endPoint y: 210, distance: 154.7
click at [462, 210] on div "**********" at bounding box center [415, 217] width 520 height 316
type input "**********"
click at [517, 224] on aside "**********" at bounding box center [594, 235] width 159 height 238
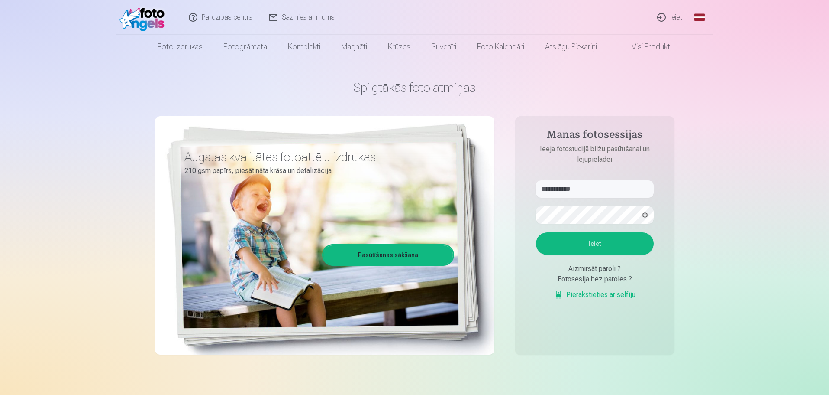
click at [565, 248] on button "Ieiet" at bounding box center [595, 243] width 118 height 23
